Goal: Transaction & Acquisition: Purchase product/service

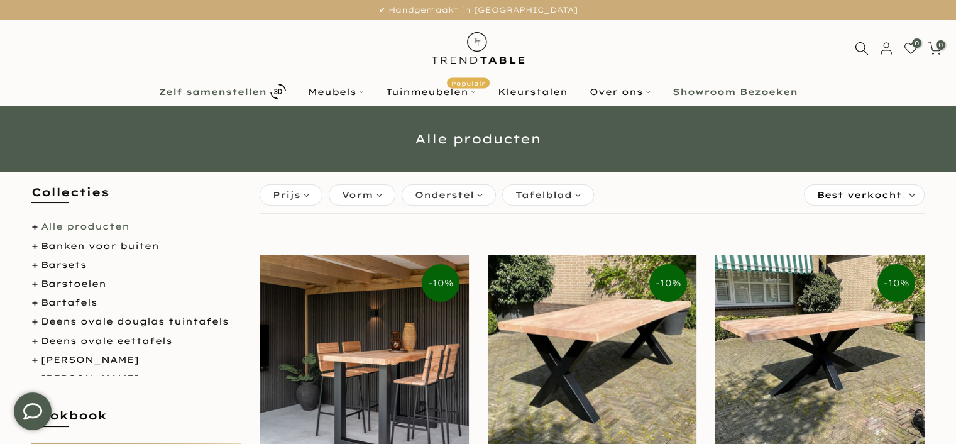
click at [227, 91] on b "Zelf samenstellen" at bounding box center [213, 91] width 108 height 9
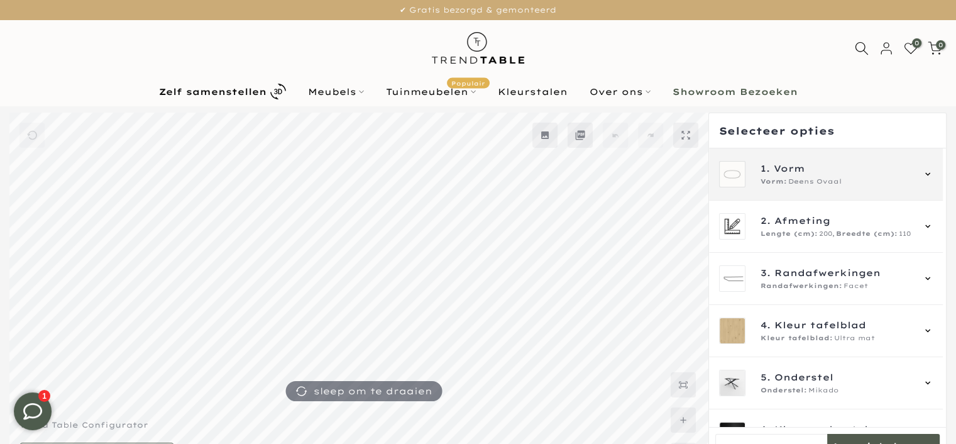
click at [927, 172] on icon at bounding box center [928, 174] width 10 height 10
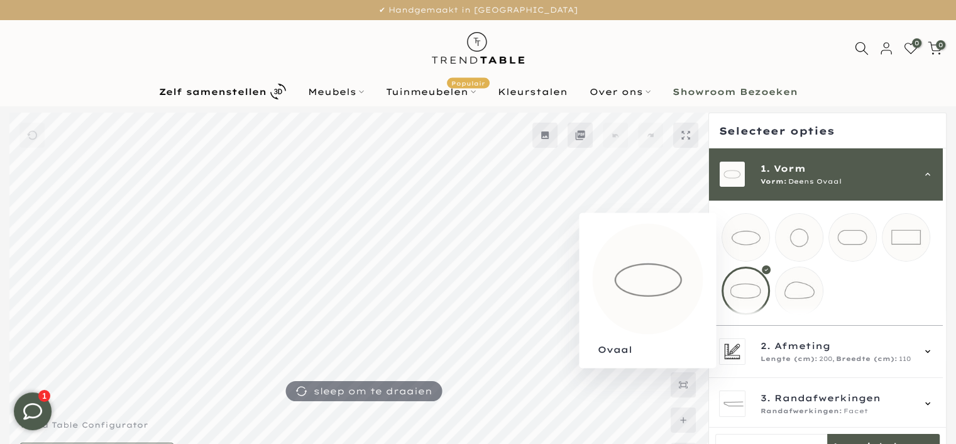
click at [745, 231] on mmq-loader at bounding box center [746, 237] width 47 height 47
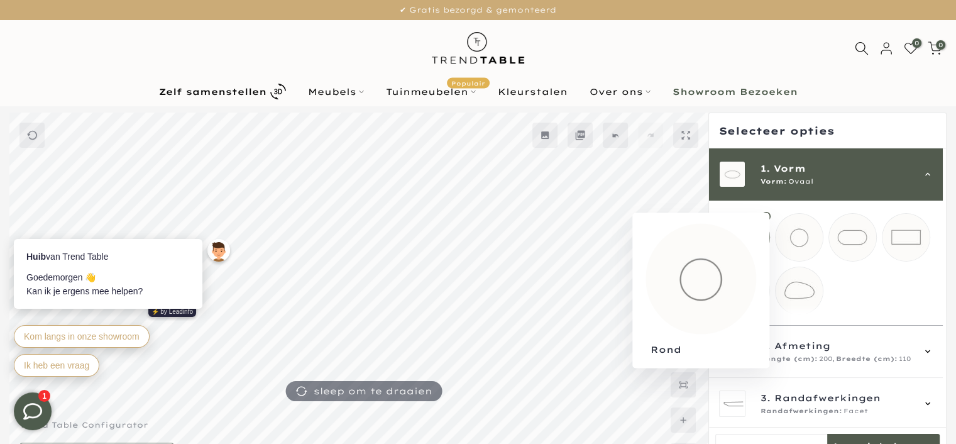
click at [802, 241] on mmq-loader at bounding box center [799, 237] width 47 height 47
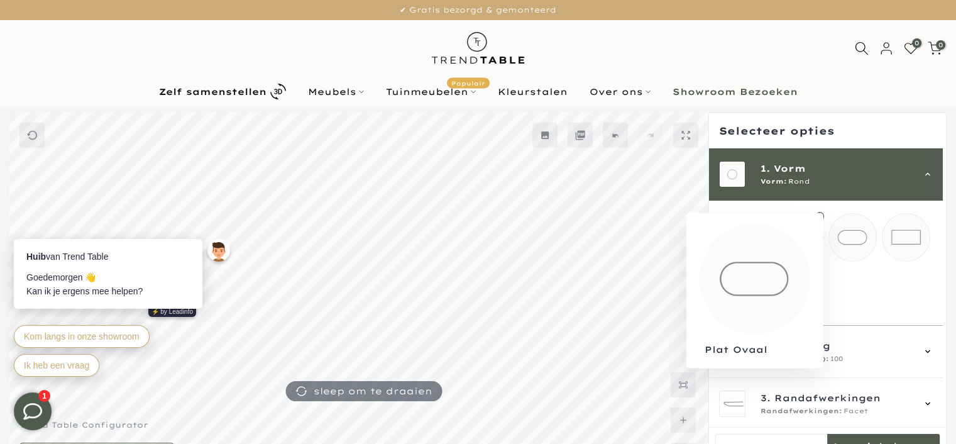
click at [858, 236] on mmq-loader at bounding box center [852, 237] width 47 height 47
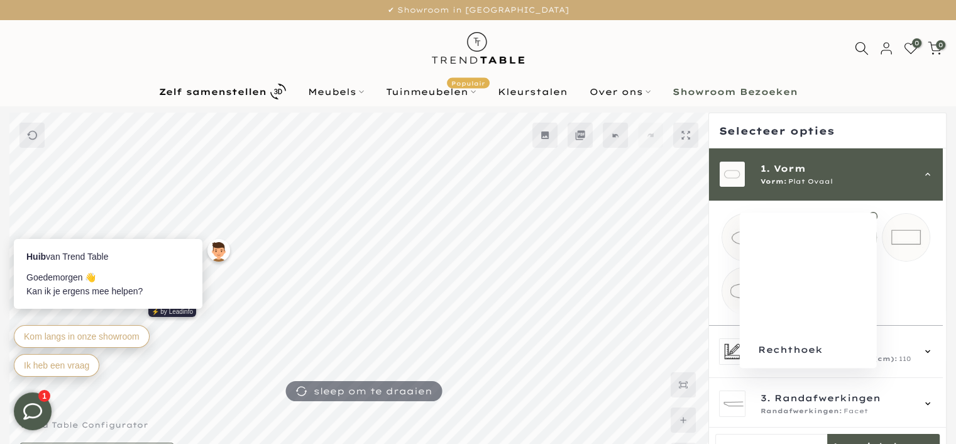
click at [902, 236] on mmq-loader at bounding box center [906, 237] width 47 height 47
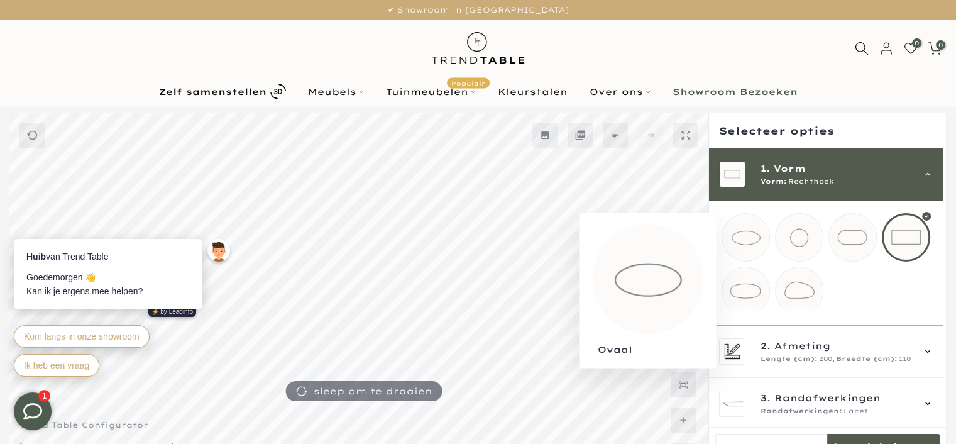
click at [751, 236] on mmq-loader at bounding box center [746, 237] width 47 height 47
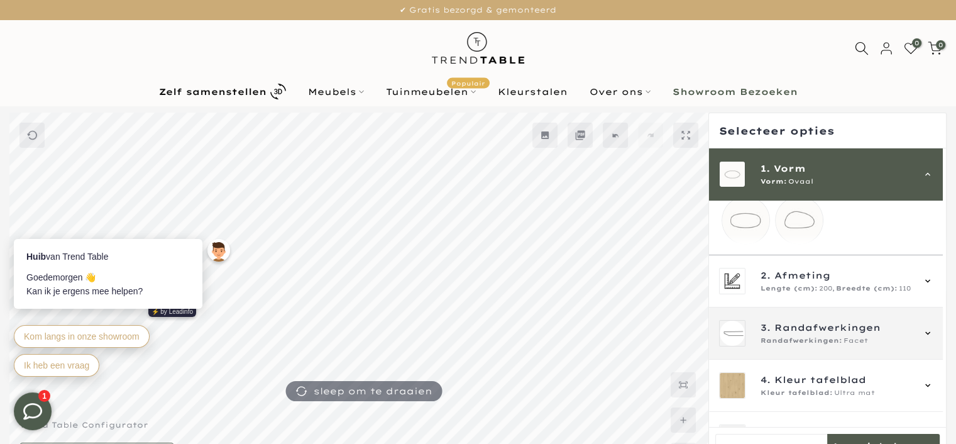
scroll to position [126, 0]
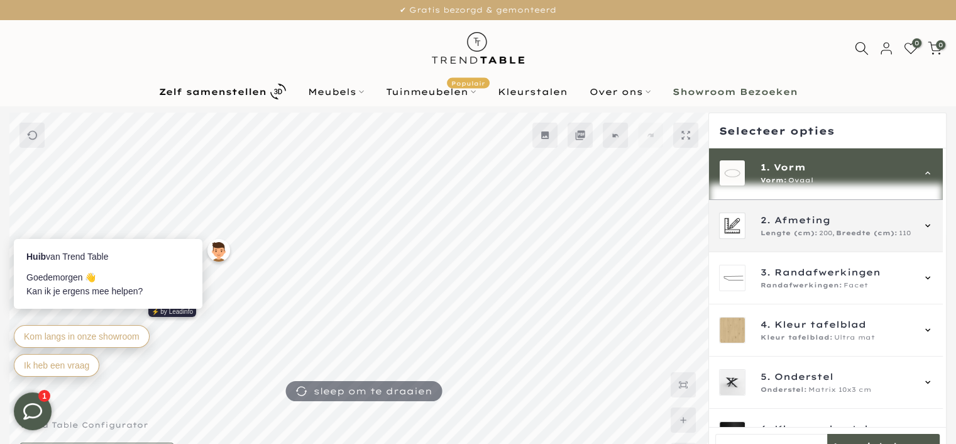
click at [795, 227] on span "Afmeting" at bounding box center [803, 220] width 56 height 14
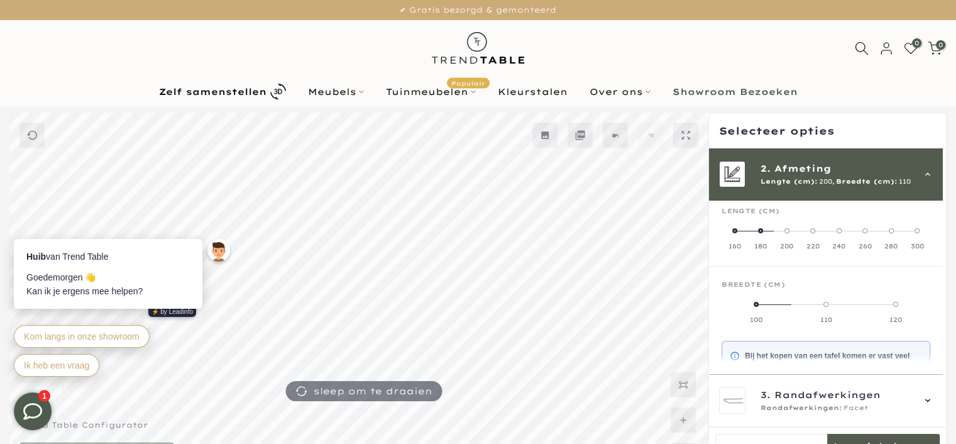
scroll to position [52, 0]
click at [891, 236] on span at bounding box center [891, 237] width 5 height 5
click at [824, 309] on span at bounding box center [826, 310] width 5 height 5
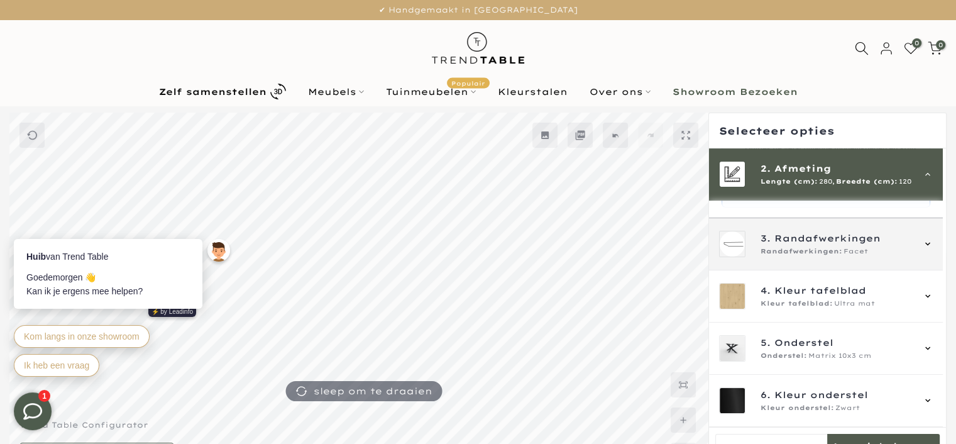
scroll to position [342, 0]
click at [888, 238] on span "3. Randafwerkingen" at bounding box center [837, 238] width 152 height 14
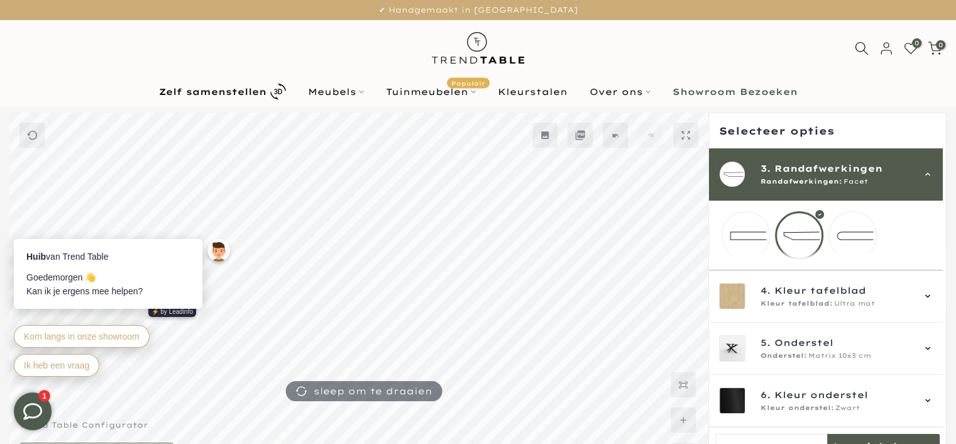
scroll to position [104, 0]
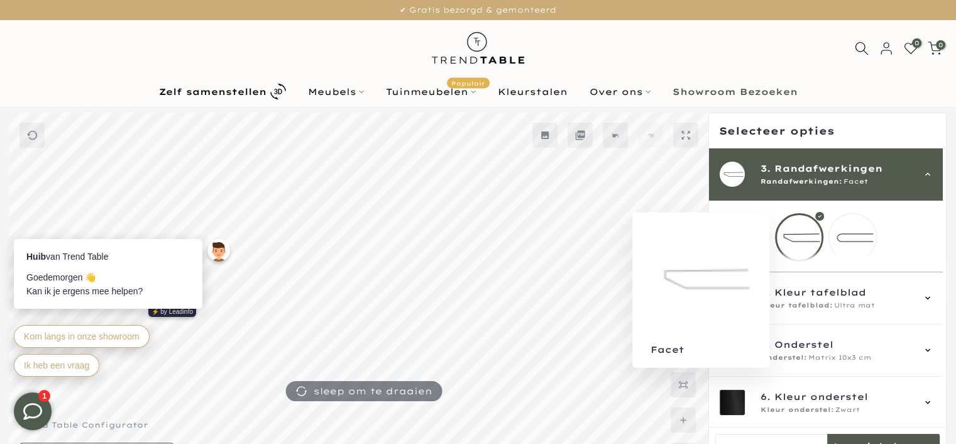
click at [811, 239] on div at bounding box center [799, 237] width 48 height 48
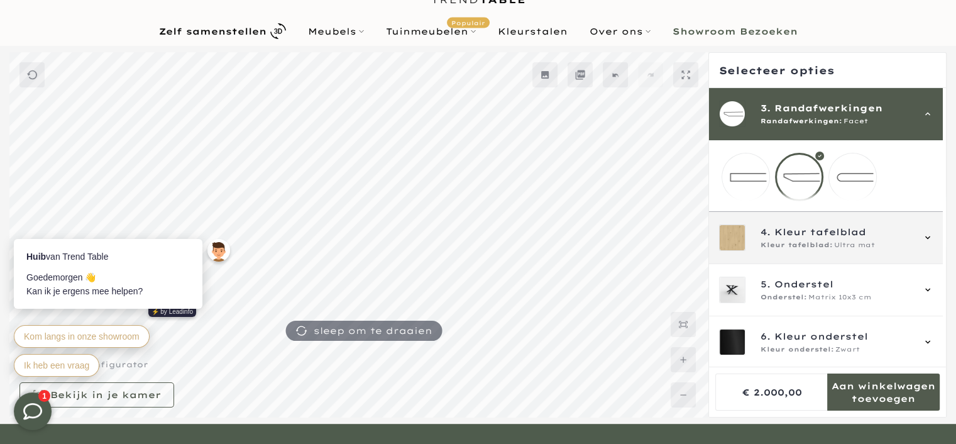
scroll to position [63, 0]
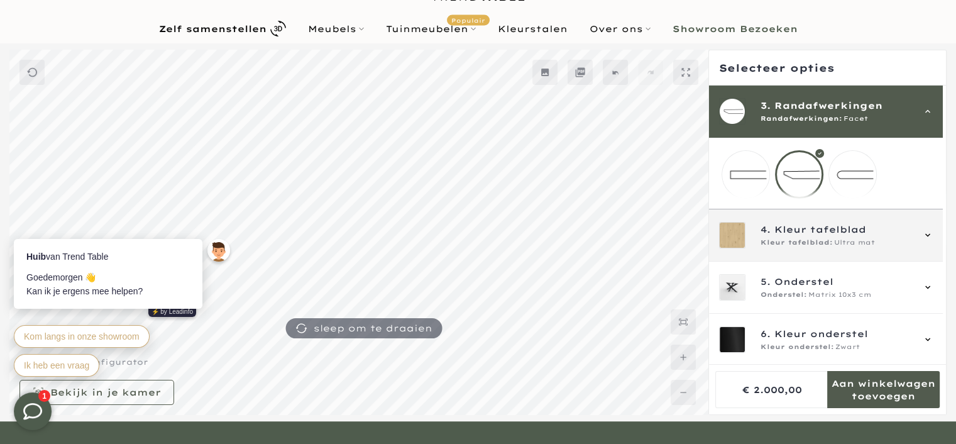
click at [830, 236] on span "Kleur tafelblad" at bounding box center [821, 230] width 92 height 14
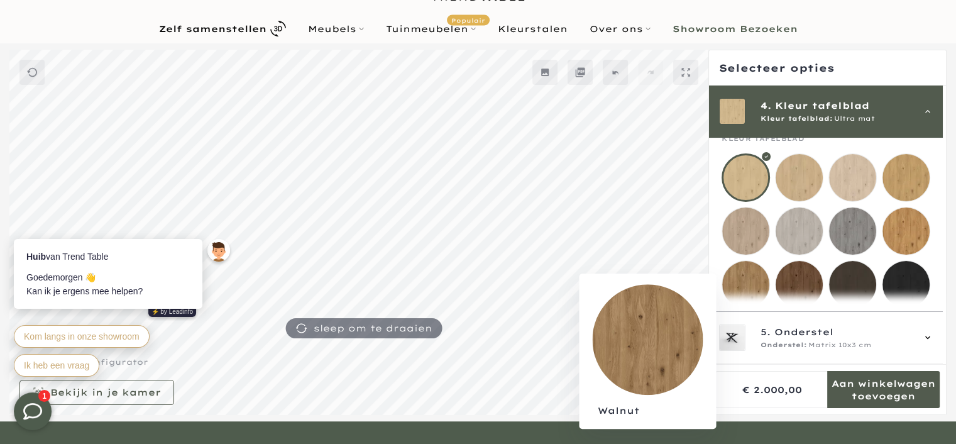
scroll to position [150, 0]
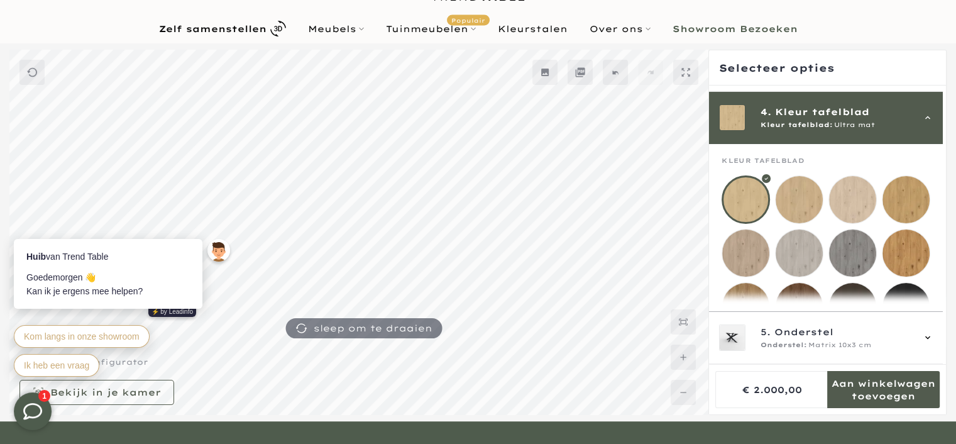
click at [898, 201] on mmq-loader at bounding box center [906, 199] width 47 height 47
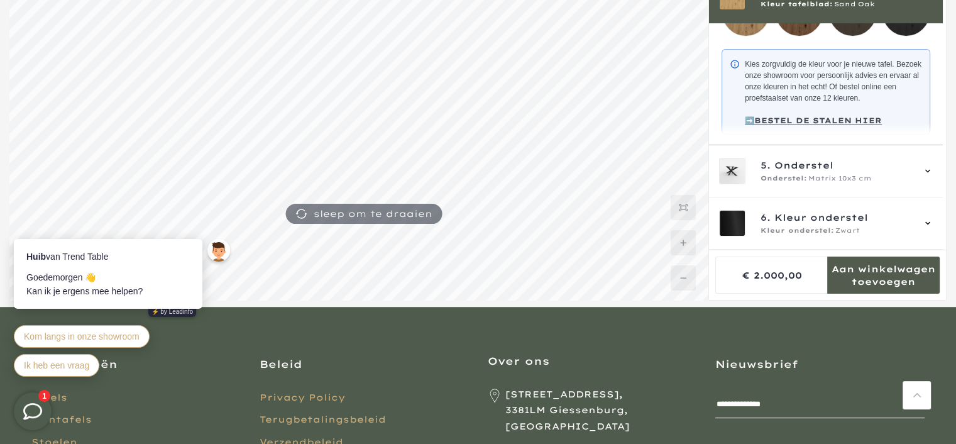
scroll to position [189, 0]
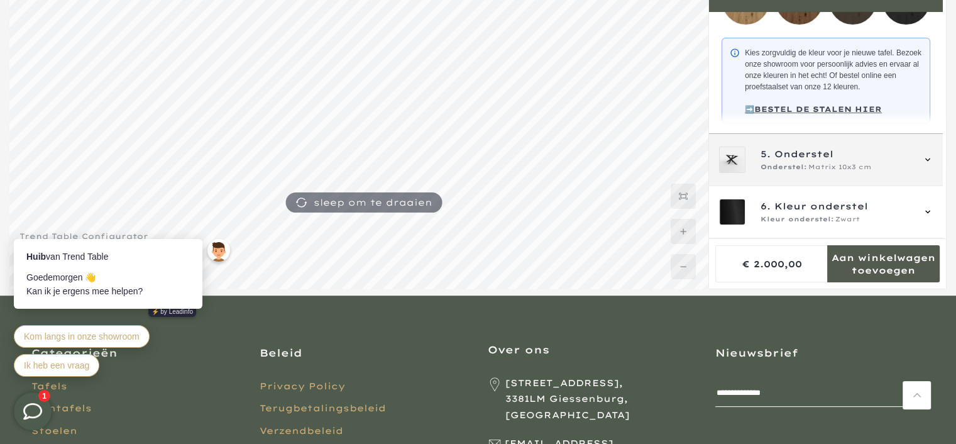
click at [926, 155] on icon at bounding box center [928, 160] width 10 height 10
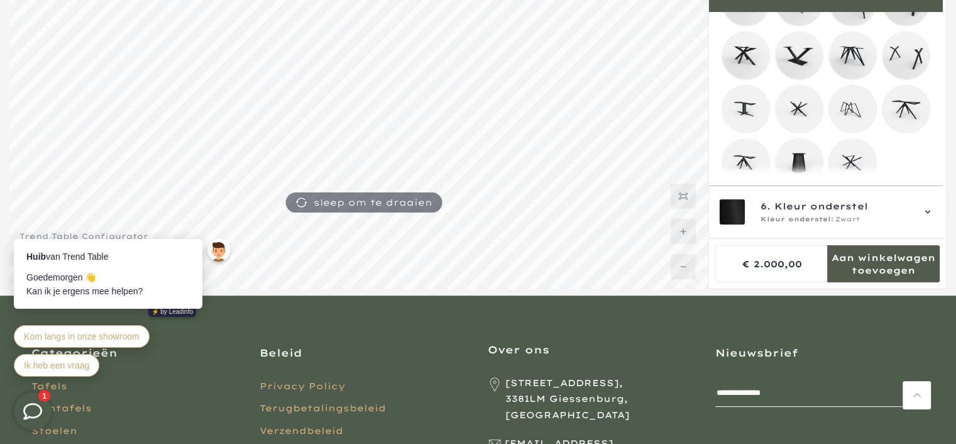
scroll to position [329, 0]
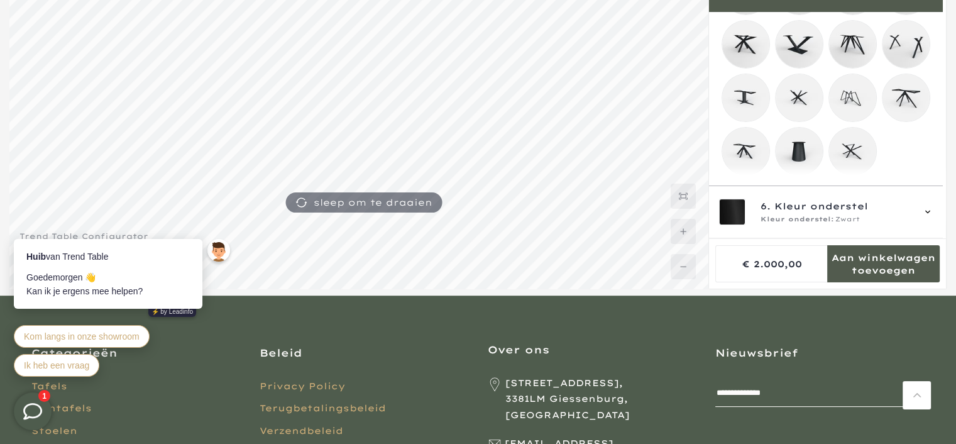
click at [847, 31] on mmq-loader at bounding box center [852, 44] width 47 height 47
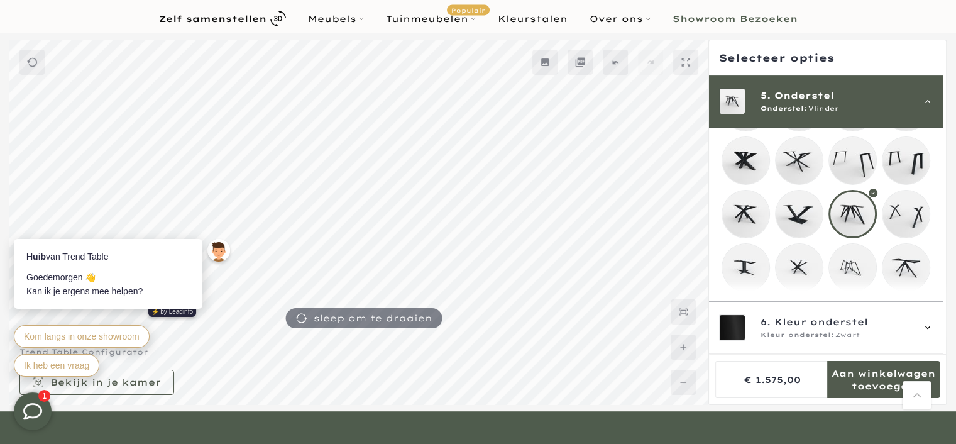
scroll to position [63, 0]
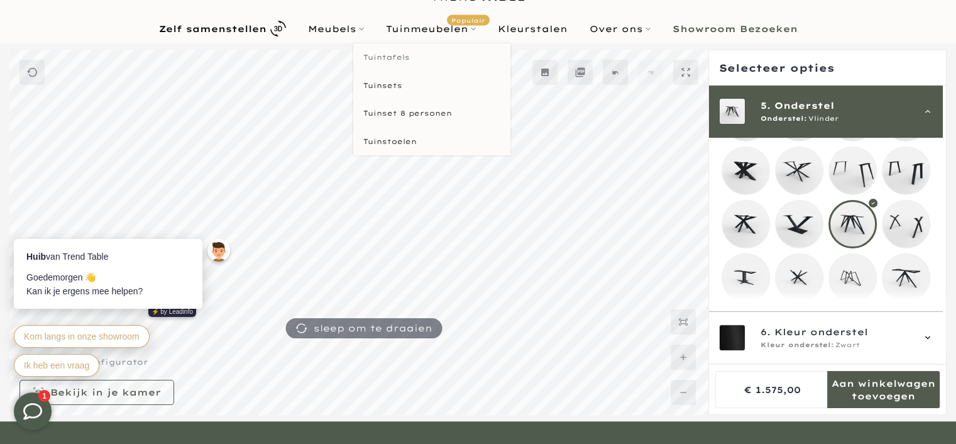
click at [397, 56] on link "Tuintafels" at bounding box center [431, 57] width 157 height 28
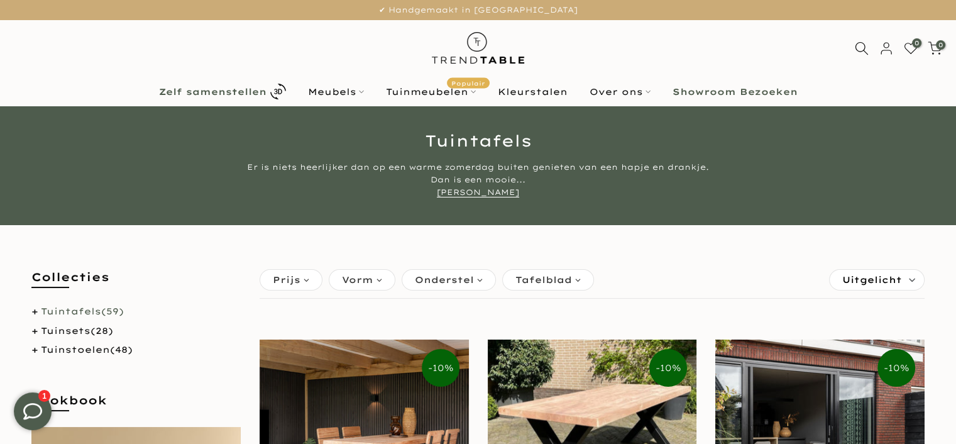
click at [214, 87] on b "Zelf samenstellen" at bounding box center [213, 91] width 108 height 9
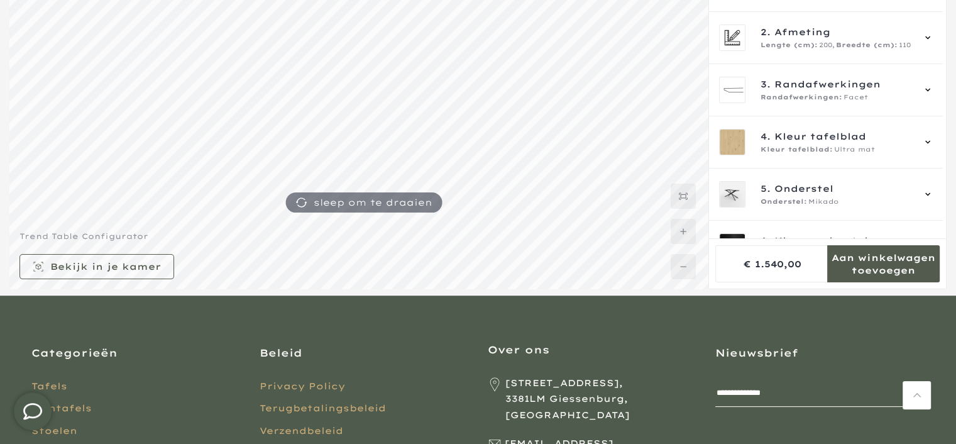
scroll to position [112, 0]
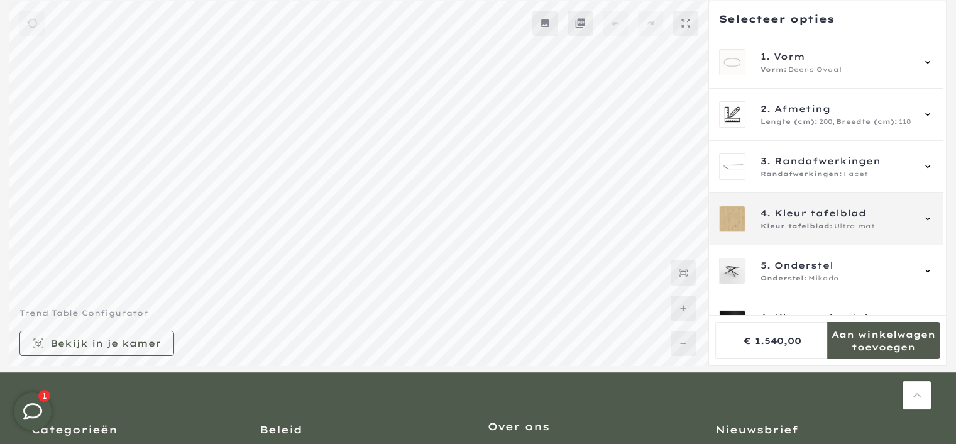
click at [924, 214] on icon at bounding box center [928, 219] width 10 height 10
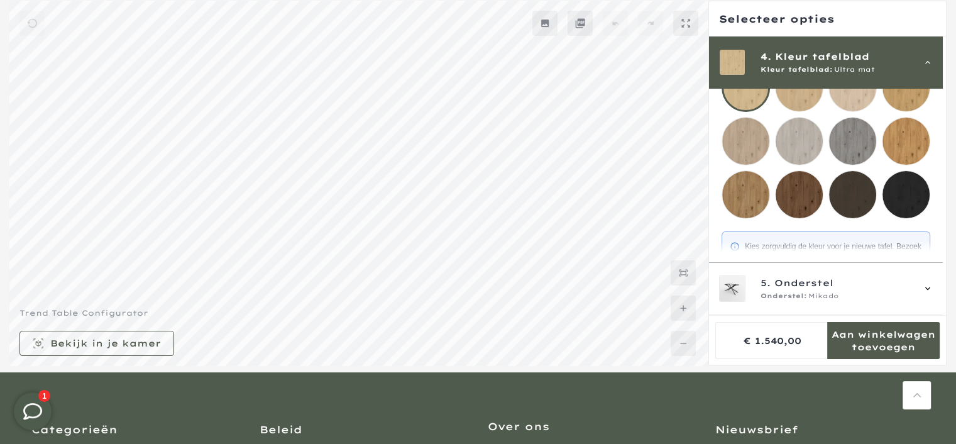
scroll to position [282, 0]
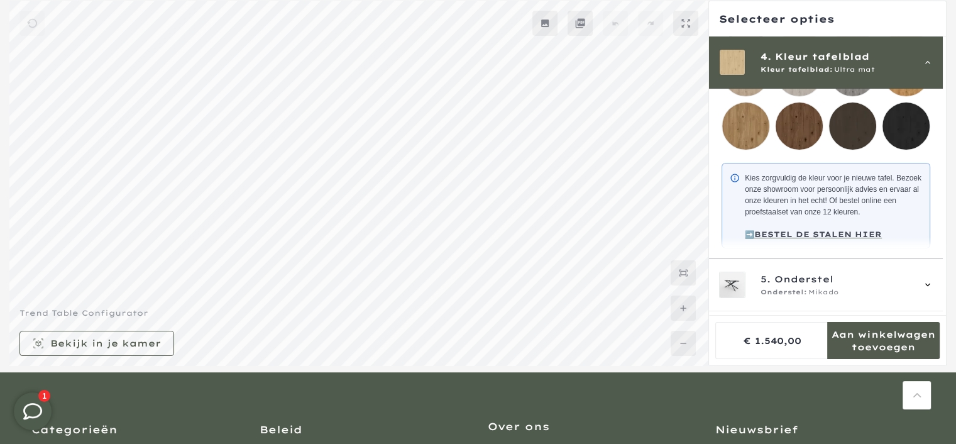
click at [903, 115] on mmq-loader at bounding box center [906, 125] width 47 height 47
click at [923, 61] on icon at bounding box center [928, 62] width 10 height 10
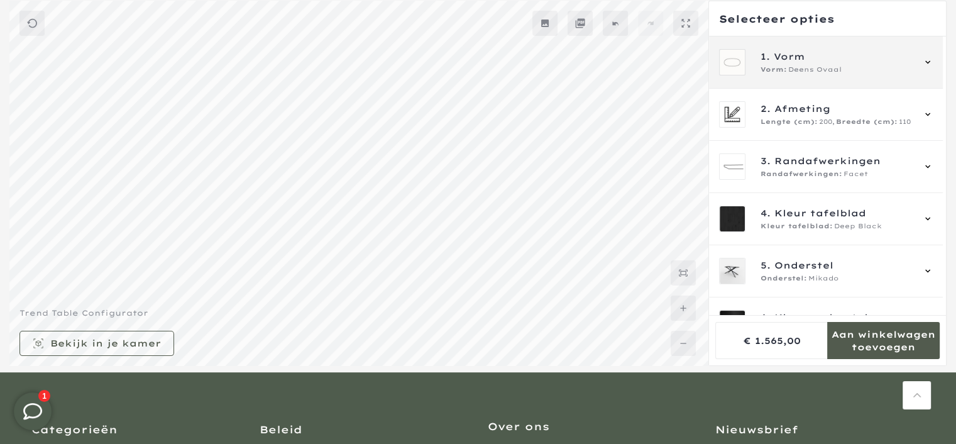
click at [923, 52] on div "1. Vorm Vorm: Deens Ovaal" at bounding box center [826, 62] width 214 height 26
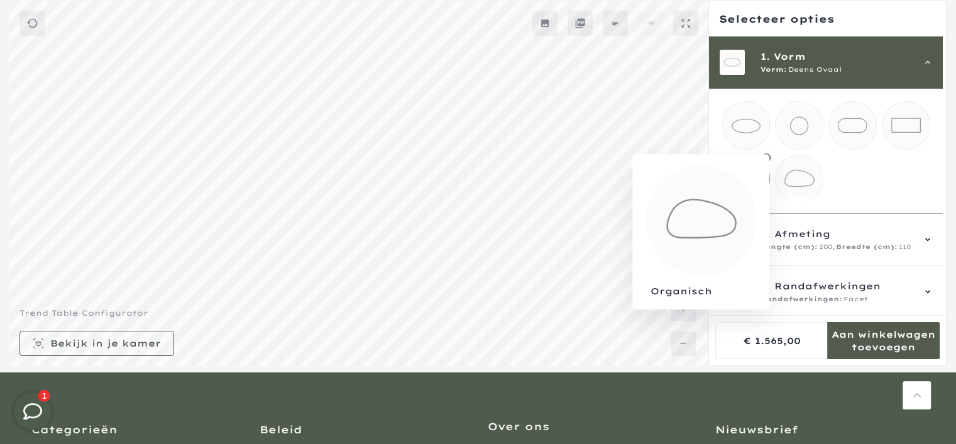
click at [797, 182] on mmq-loader at bounding box center [799, 178] width 47 height 47
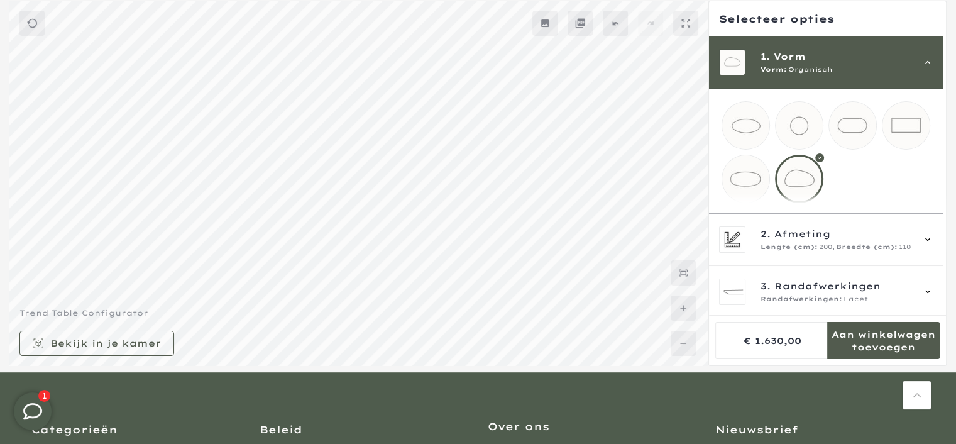
click at [929, 59] on icon at bounding box center [928, 62] width 10 height 10
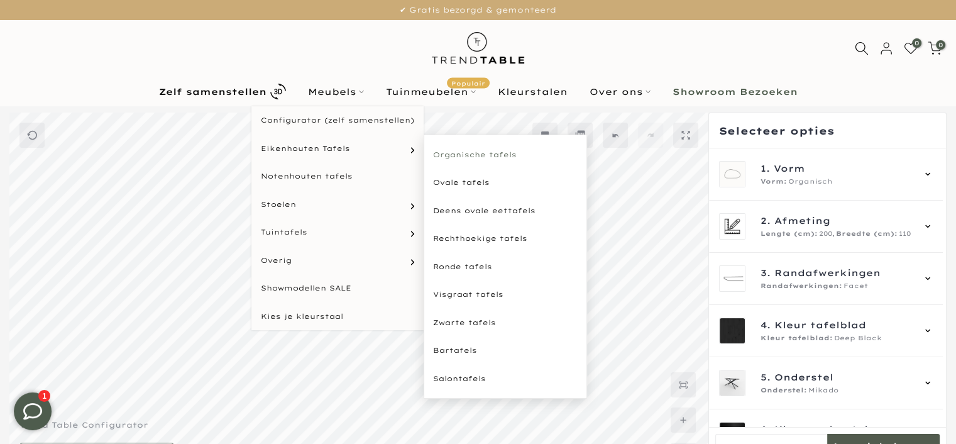
click at [475, 150] on link "Organische tafels" at bounding box center [505, 155] width 163 height 28
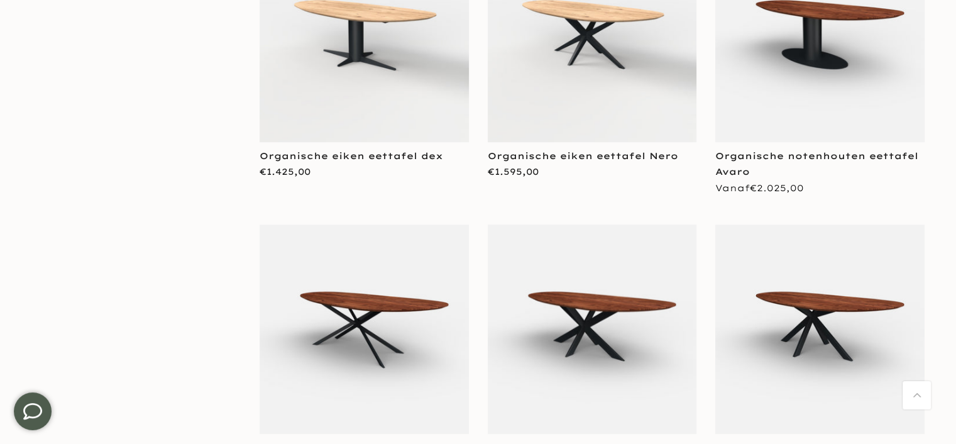
scroll to position [566, 0]
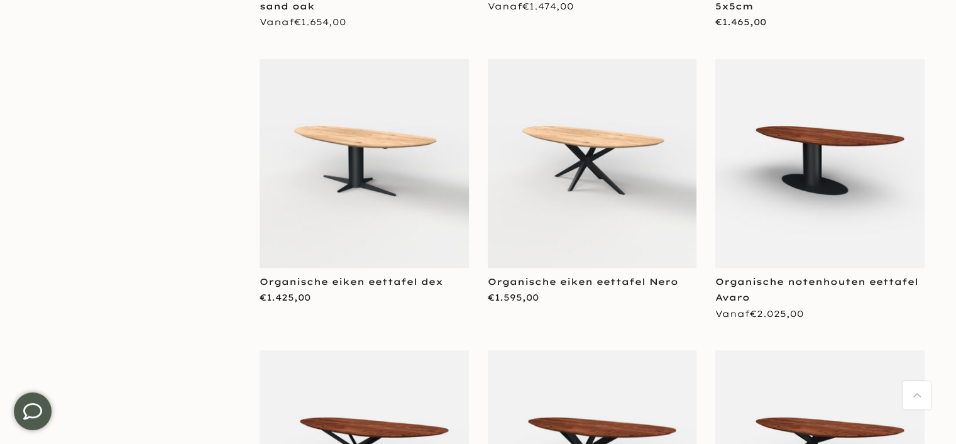
click at [553, 241] on img at bounding box center [592, 163] width 209 height 209
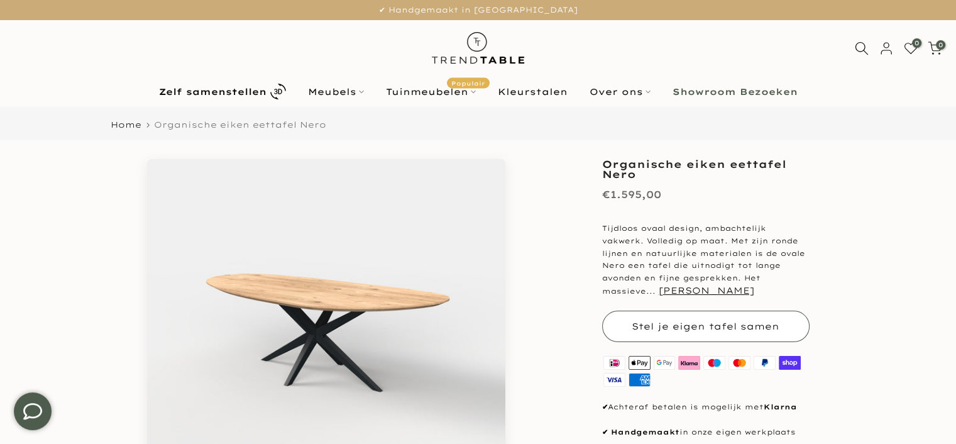
click at [694, 318] on button "Stel je eigen tafel samen" at bounding box center [706, 326] width 208 height 31
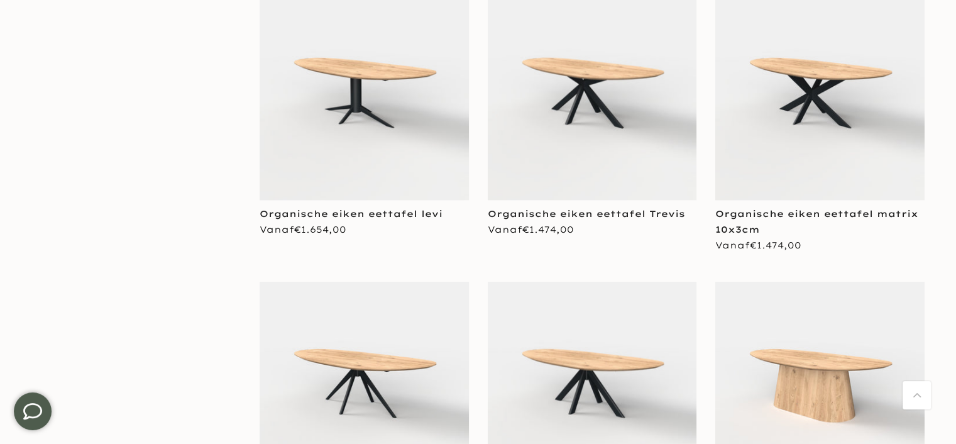
scroll to position [2264, 0]
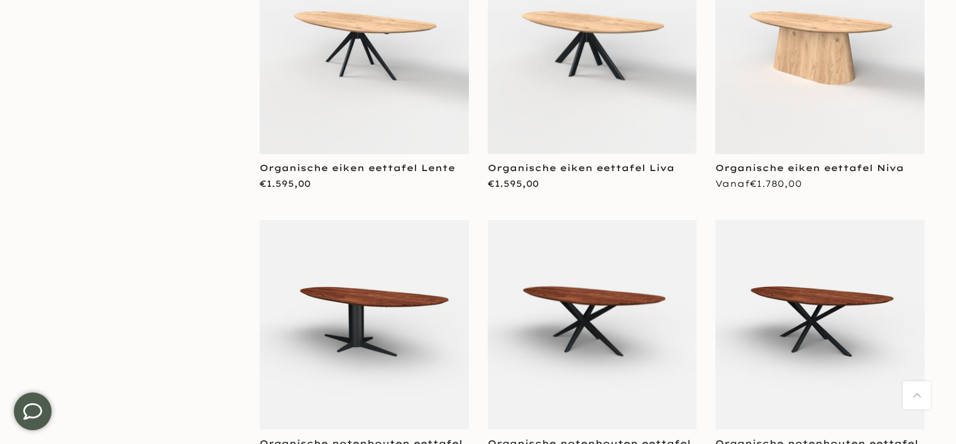
scroll to position [2578, 0]
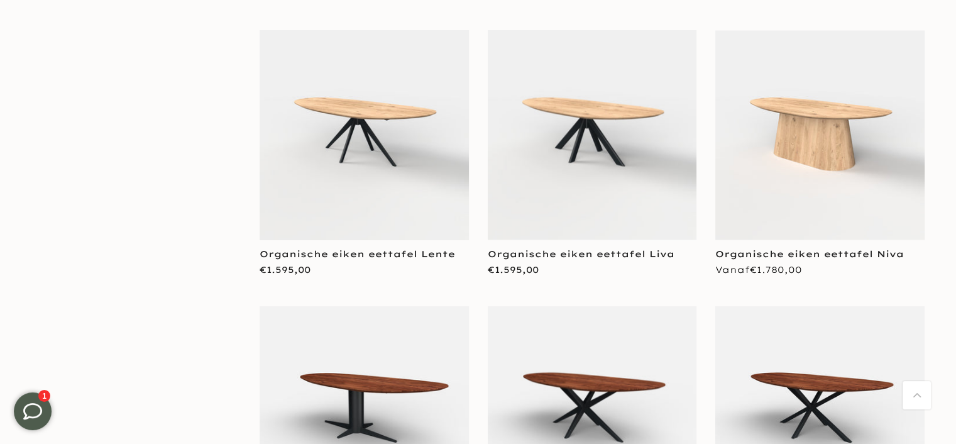
scroll to position [2452, 0]
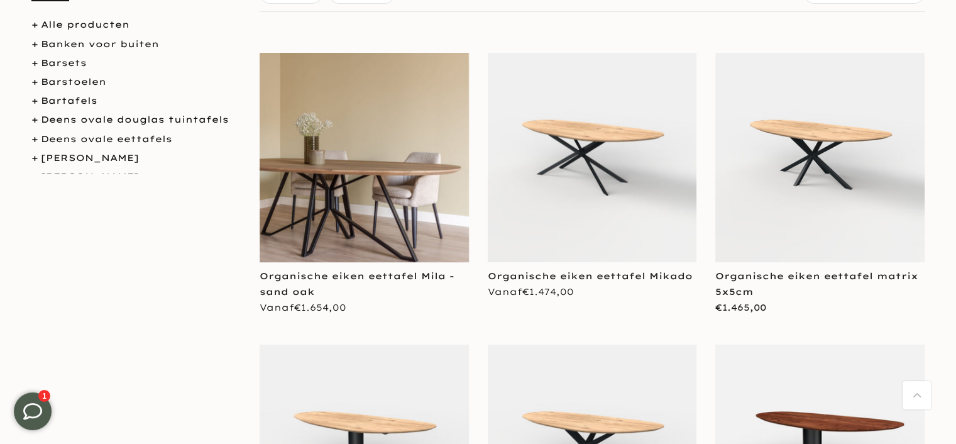
scroll to position [189, 0]
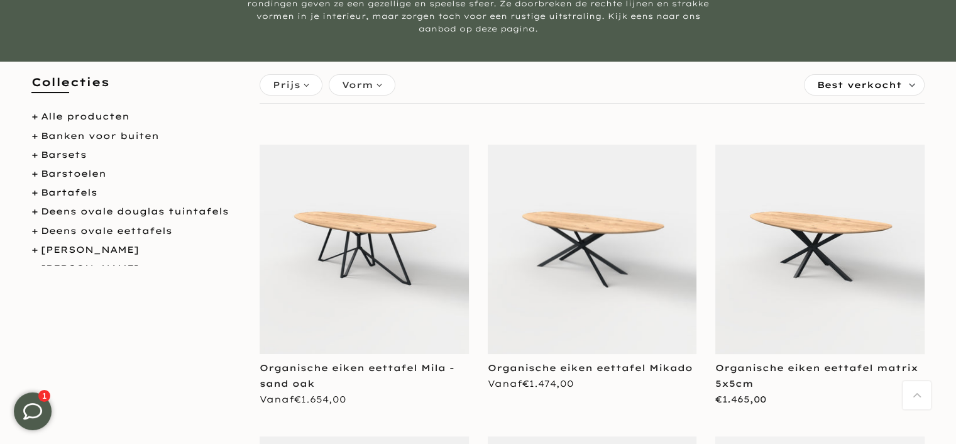
click at [350, 279] on img at bounding box center [364, 249] width 209 height 209
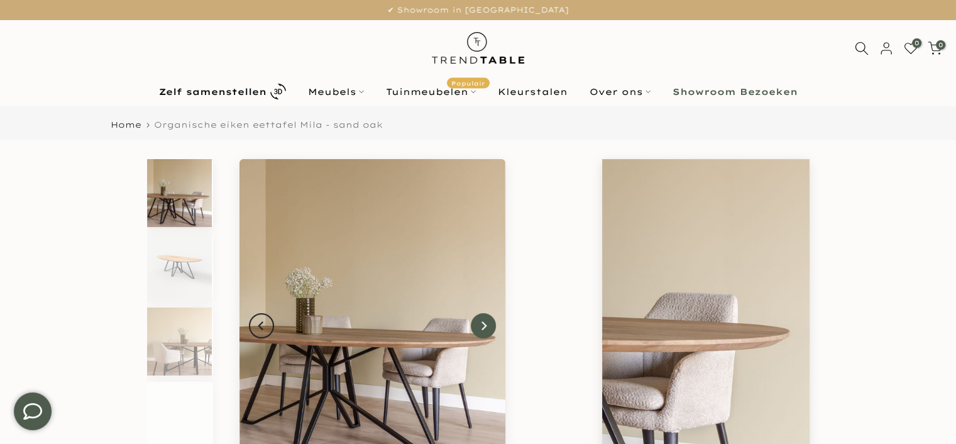
click at [487, 329] on icon "Next" at bounding box center [483, 326] width 9 height 10
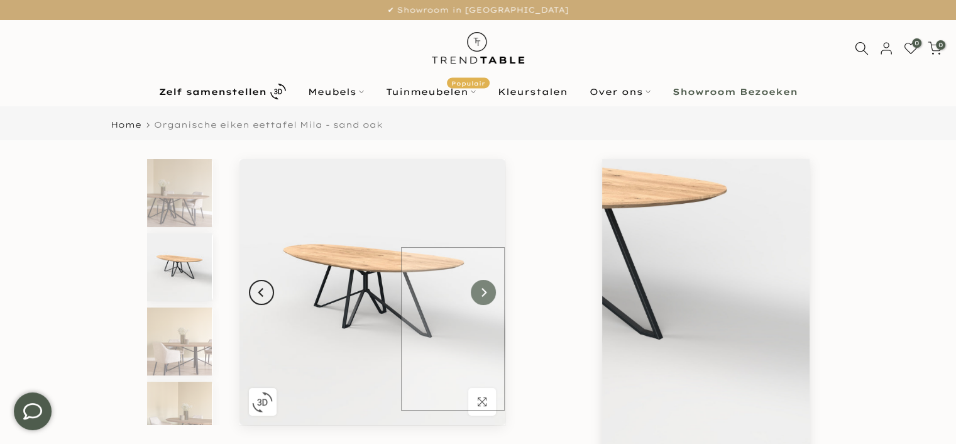
scroll to position [11, 0]
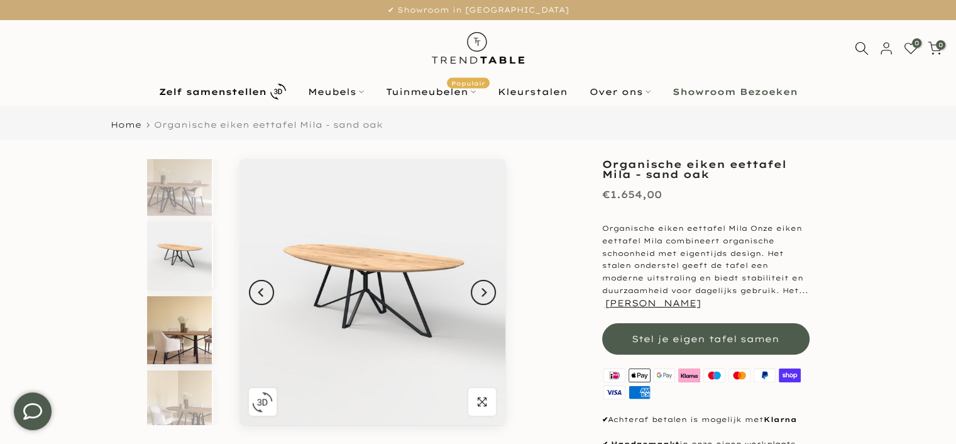
click at [180, 344] on img at bounding box center [179, 330] width 65 height 68
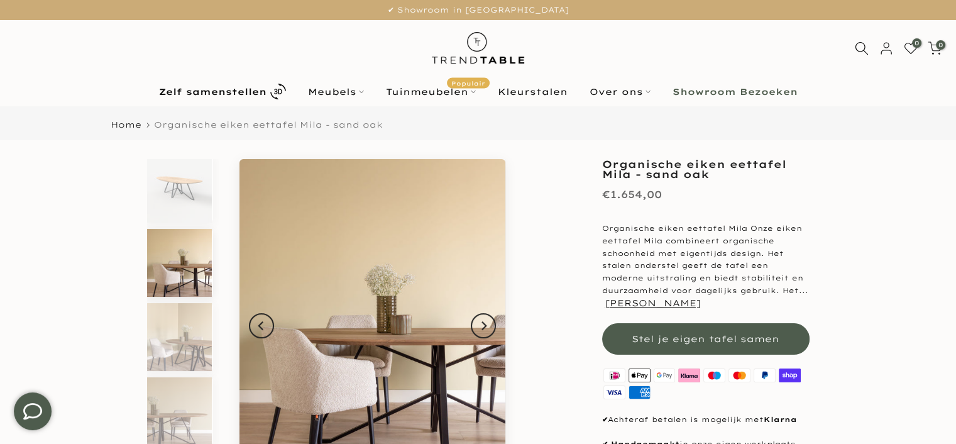
scroll to position [86, 0]
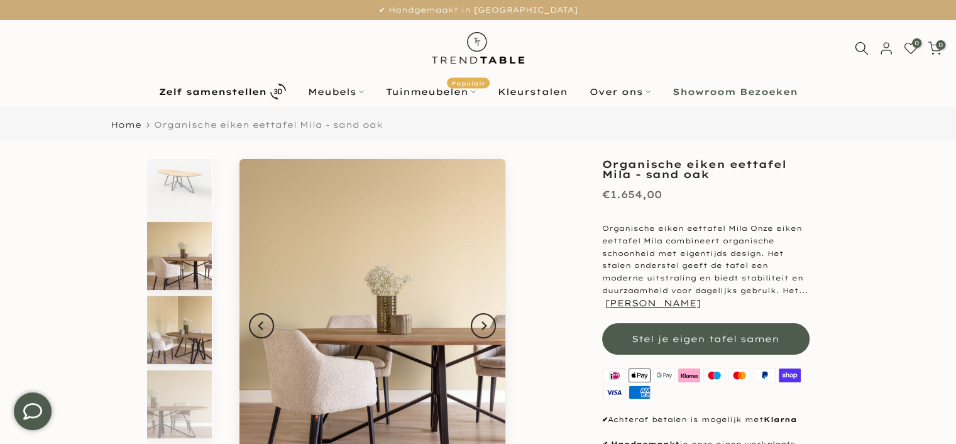
click at [184, 345] on img at bounding box center [179, 330] width 65 height 68
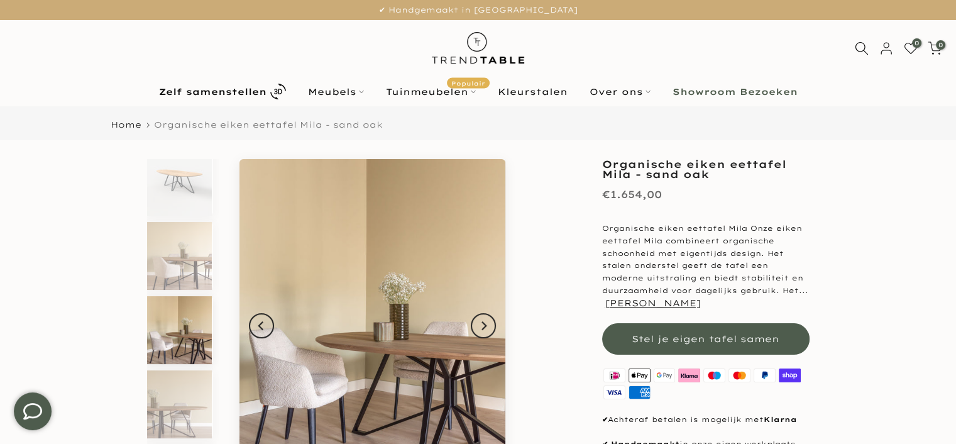
scroll to position [160, 0]
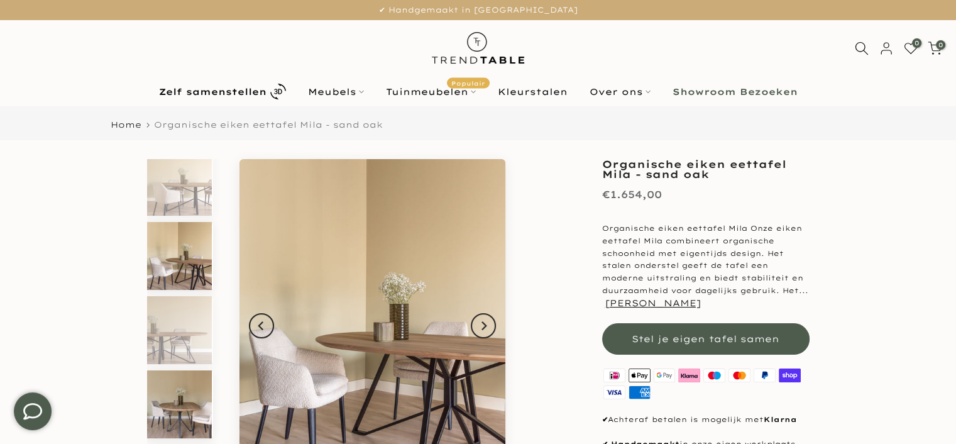
click at [194, 394] on img at bounding box center [179, 404] width 65 height 68
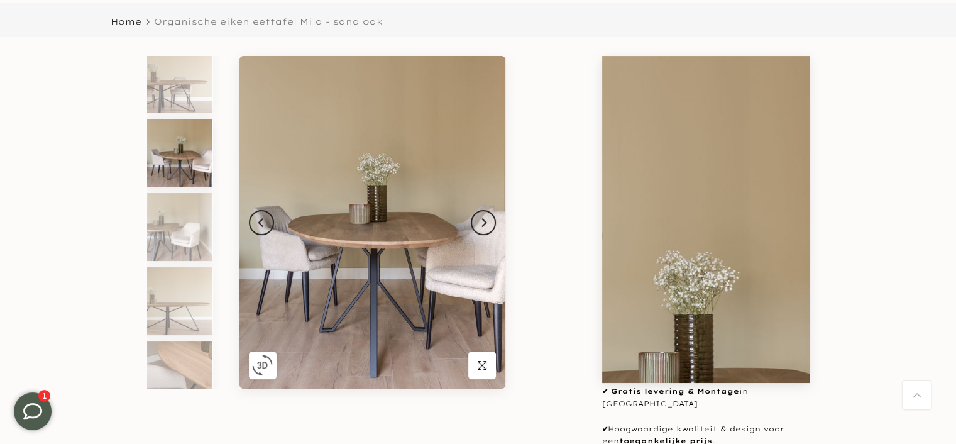
scroll to position [0, 0]
